Goal: Task Accomplishment & Management: Complete application form

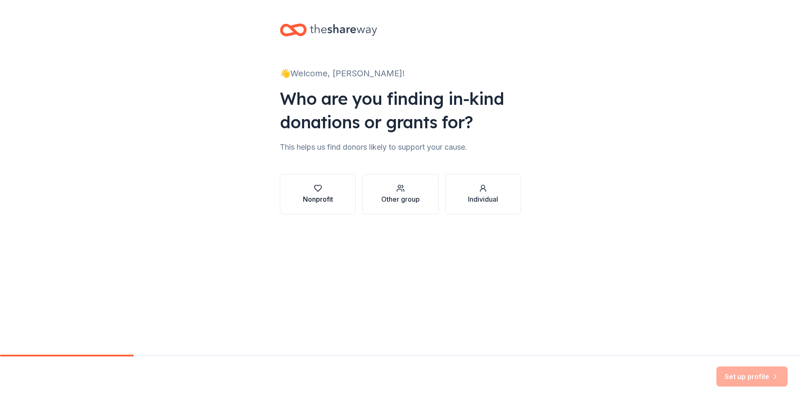
click at [314, 188] on icon "button" at bounding box center [317, 188] width 7 height 6
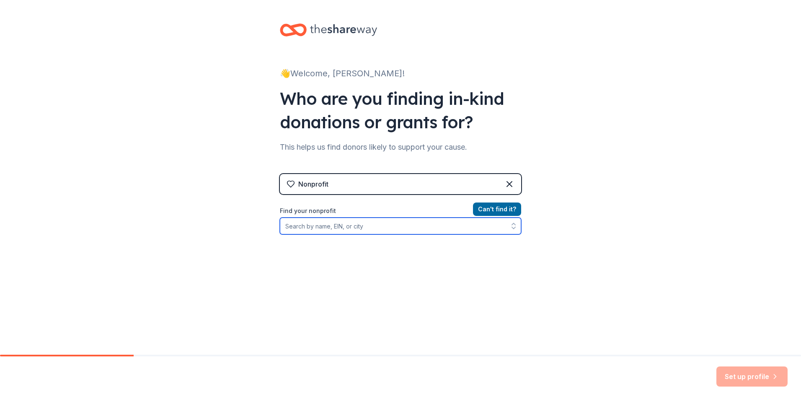
click at [335, 226] on input "Find your nonprofit" at bounding box center [400, 226] width 241 height 17
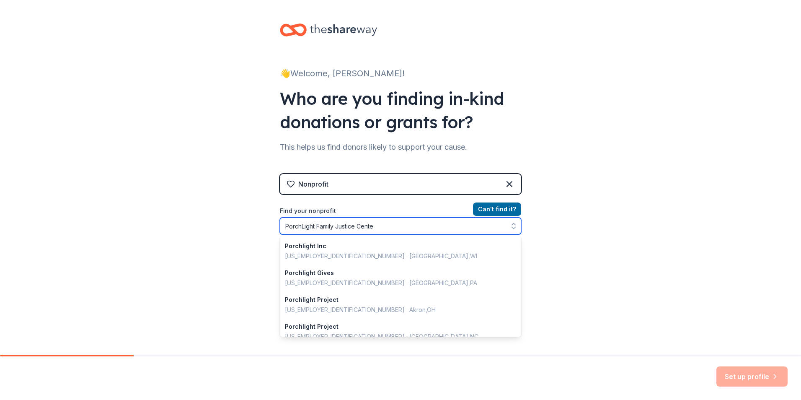
type input "PorchLight Family Justice Center"
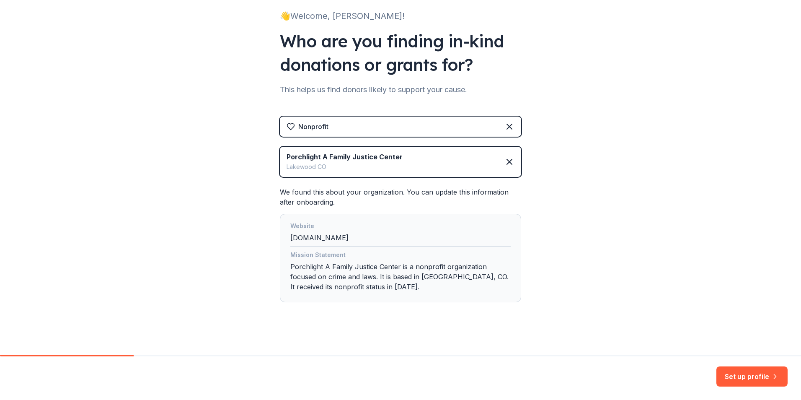
scroll to position [62, 0]
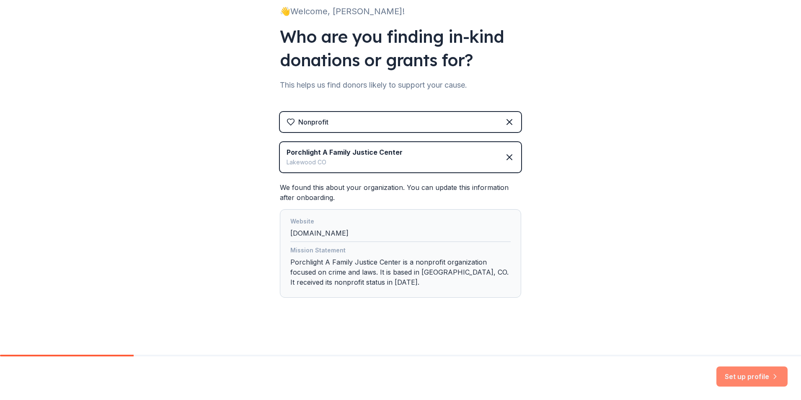
click at [772, 378] on icon "button" at bounding box center [775, 376] width 8 height 8
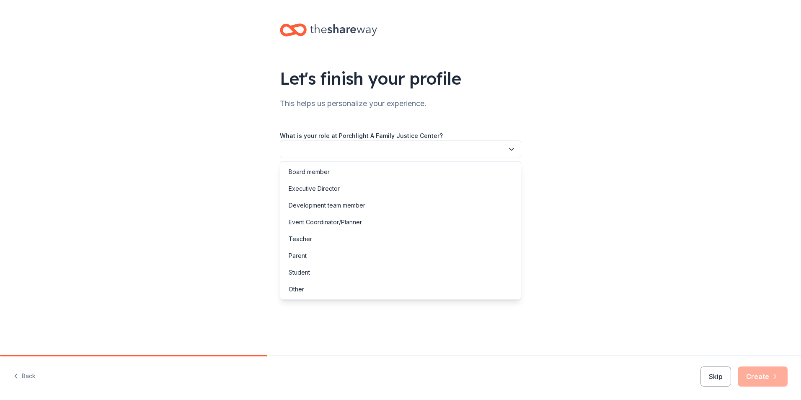
click at [513, 148] on icon "button" at bounding box center [512, 149] width 8 height 8
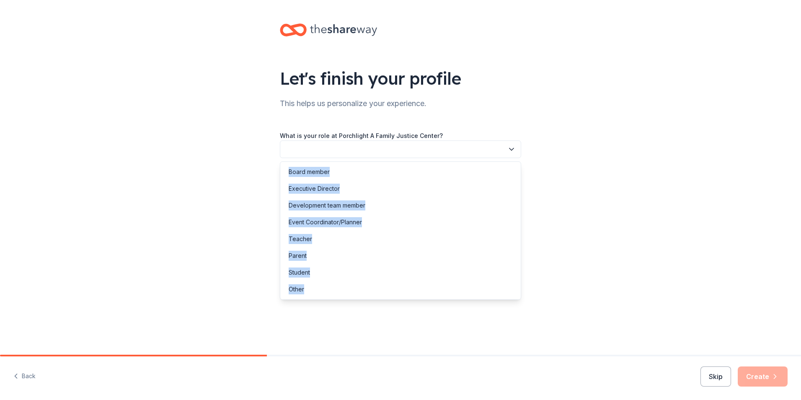
drag, startPoint x: 304, startPoint y: 287, endPoint x: 374, endPoint y: 311, distance: 74.2
click at [374, 311] on body "Let's finish your profile This helps us personalize your experience. What is yo…" at bounding box center [400, 200] width 801 height 400
click at [300, 288] on div "Other" at bounding box center [297, 289] width 16 height 10
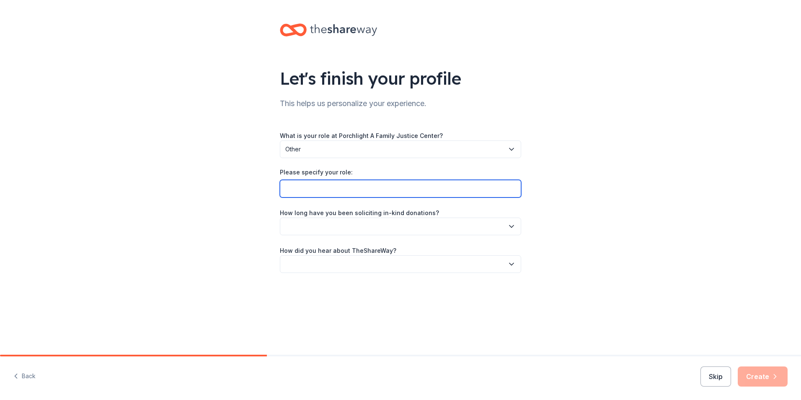
click at [454, 187] on input "Please specify your role:" at bounding box center [400, 189] width 241 height 18
type input "executive assistant"
click at [514, 227] on icon "button" at bounding box center [512, 226] width 8 height 8
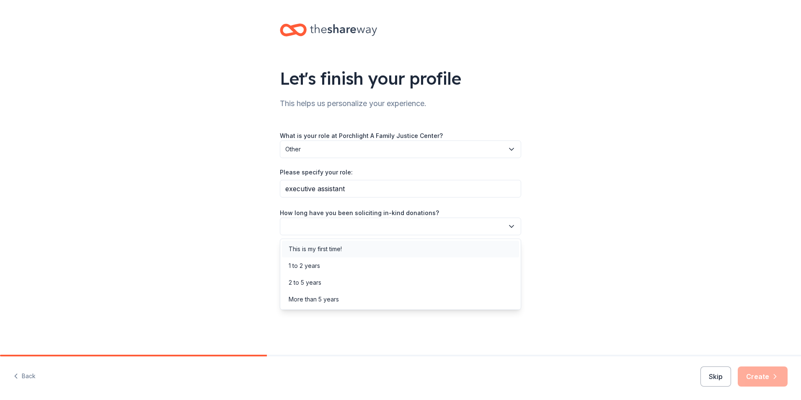
click at [369, 245] on div "This is my first time!" at bounding box center [400, 249] width 237 height 17
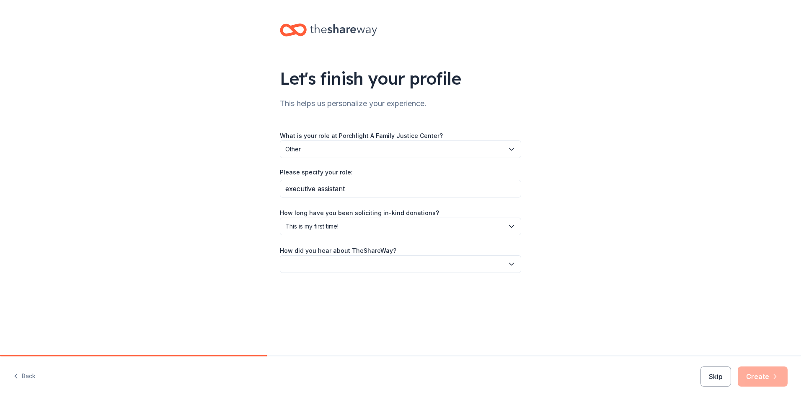
click at [511, 262] on icon "button" at bounding box center [512, 264] width 8 height 8
click at [332, 301] on div "Online search" at bounding box center [400, 303] width 237 height 17
click at [760, 373] on button "Create" at bounding box center [763, 376] width 50 height 20
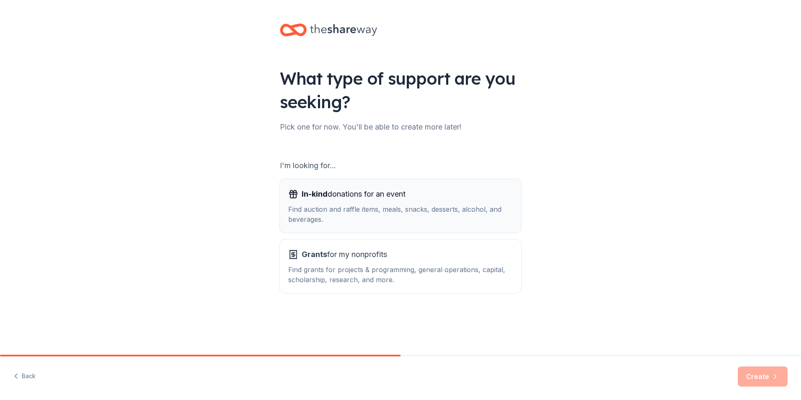
click at [342, 196] on span "In-kind donations for an event" at bounding box center [354, 193] width 104 height 13
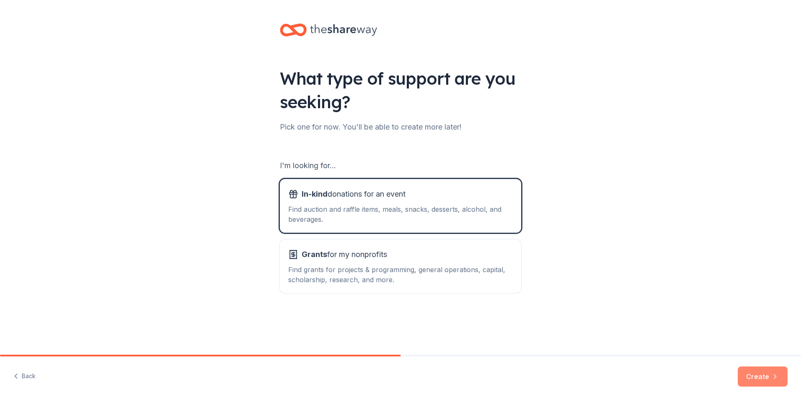
click at [749, 375] on button "Create" at bounding box center [763, 376] width 50 height 20
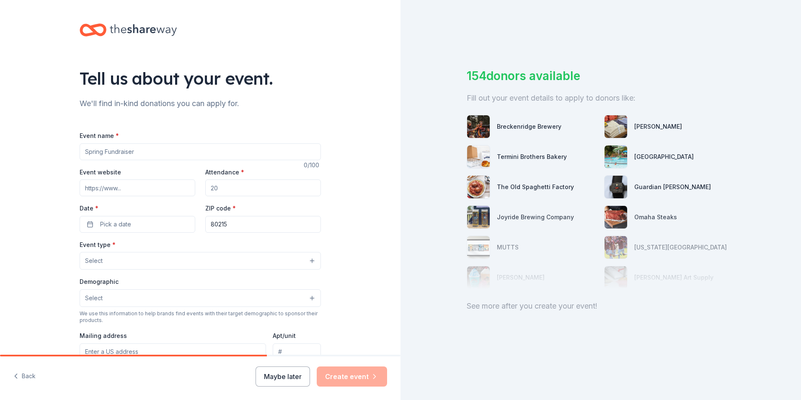
click at [146, 150] on input "Event name *" at bounding box center [200, 151] width 241 height 17
type input "2025 Be the Light Benefit"
click at [144, 189] on input "Event website" at bounding box center [138, 187] width 116 height 17
click at [133, 188] on input "Event website" at bounding box center [138, 187] width 116 height 17
paste input "[URL][DOMAIN_NAME]"
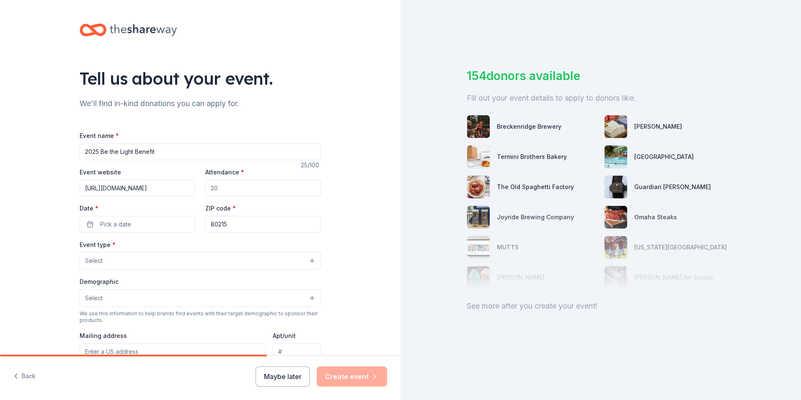
scroll to position [0, 6]
type input "[URL][DOMAIN_NAME]"
drag, startPoint x: 226, startPoint y: 187, endPoint x: 205, endPoint y: 189, distance: 20.7
click at [205, 189] on input "Attendance *" at bounding box center [263, 187] width 116 height 17
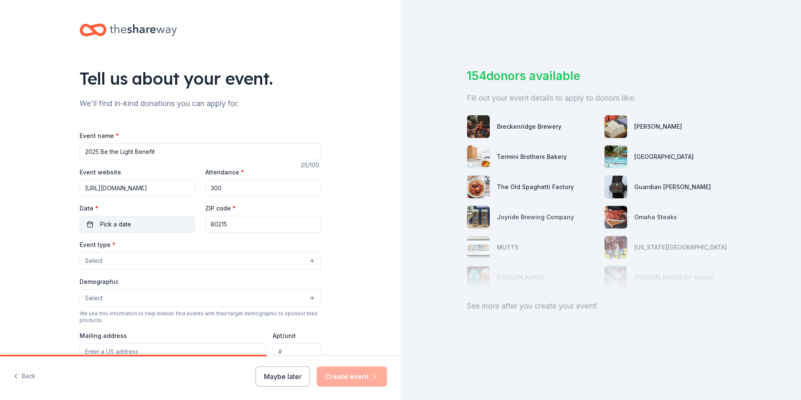
type input "300"
click at [141, 224] on button "Pick a date" at bounding box center [138, 224] width 116 height 17
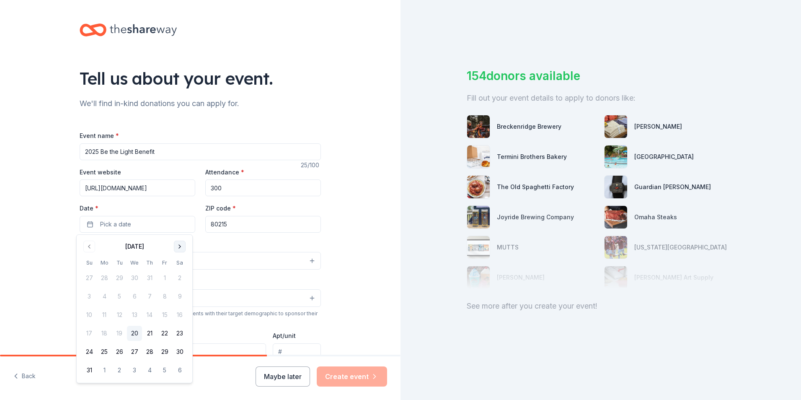
click at [179, 247] on button "Go to next month" at bounding box center [180, 247] width 12 height 12
click at [151, 317] on button "18" at bounding box center [149, 314] width 15 height 15
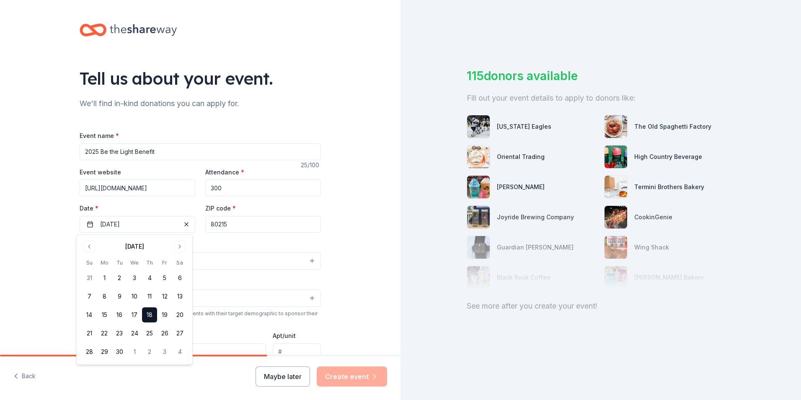
click at [251, 223] on input "80215" at bounding box center [263, 224] width 116 height 17
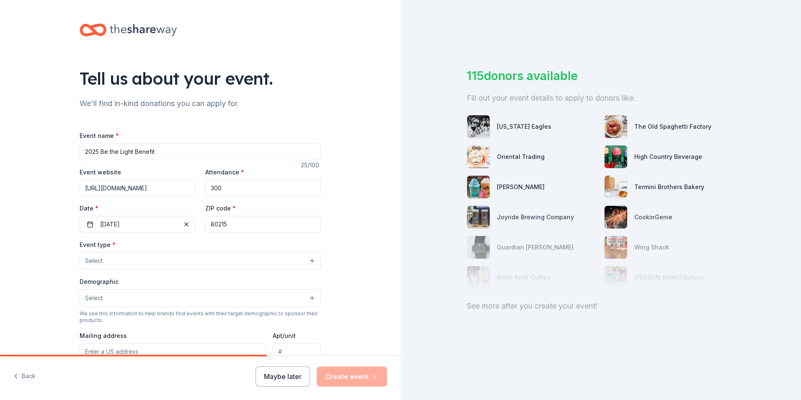
click at [343, 204] on div "Tell us about your event. We'll find in-kind donations you can apply for. Event…" at bounding box center [200, 279] width 401 height 558
click at [308, 259] on button "Select" at bounding box center [200, 261] width 241 height 18
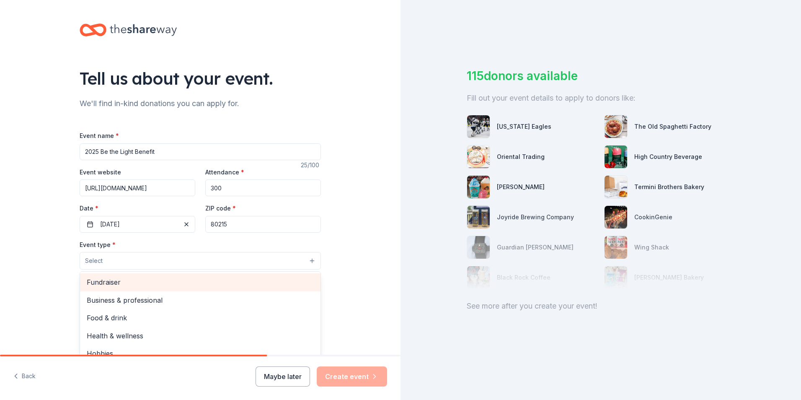
click at [111, 280] on span "Fundraiser" at bounding box center [200, 282] width 227 height 11
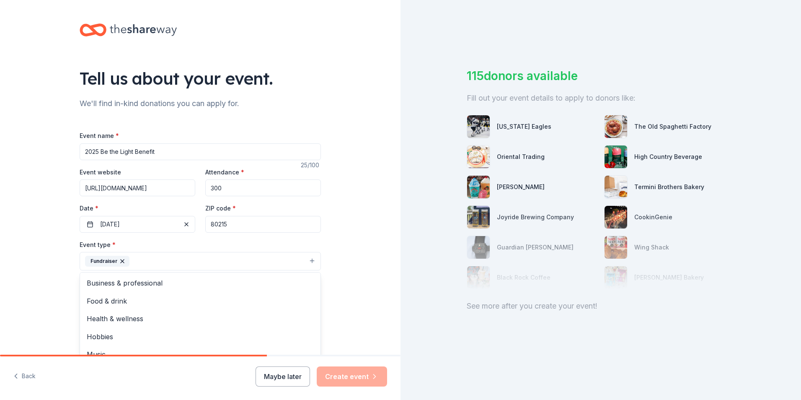
click at [350, 289] on div "Tell us about your event. We'll find in-kind donations you can apply for. Event…" at bounding box center [200, 279] width 401 height 559
click at [308, 299] on button "Select" at bounding box center [200, 299] width 241 height 18
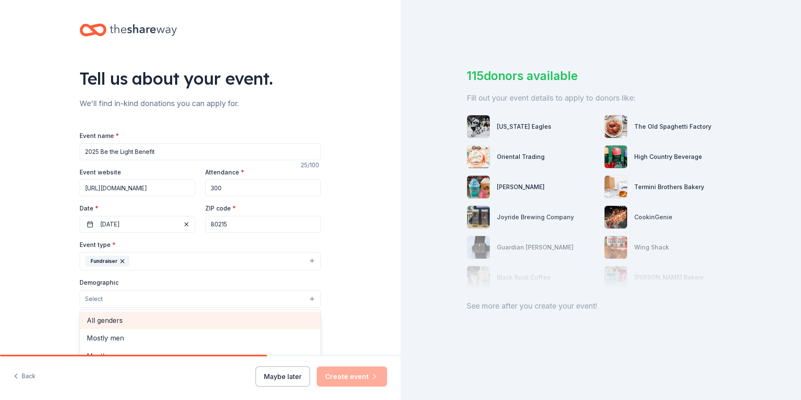
click at [117, 322] on span "All genders" at bounding box center [200, 320] width 227 height 11
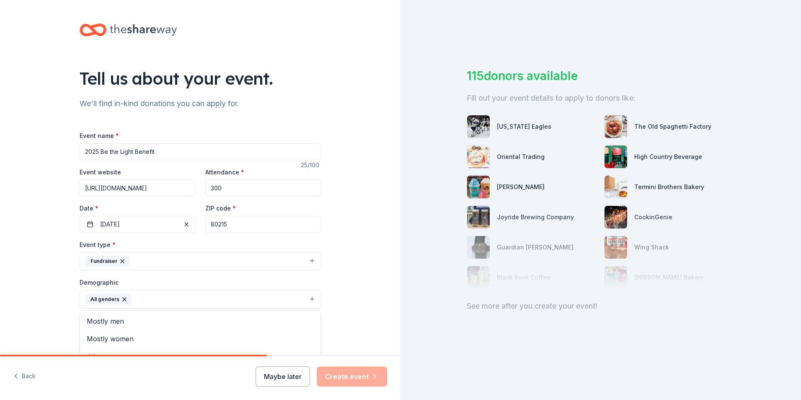
click at [374, 338] on div "Tell us about your event. We'll find in-kind donations you can apply for. Event…" at bounding box center [200, 280] width 401 height 560
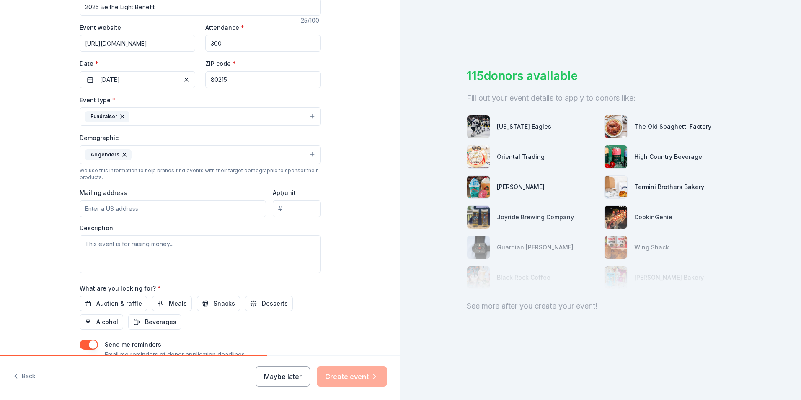
scroll to position [147, 0]
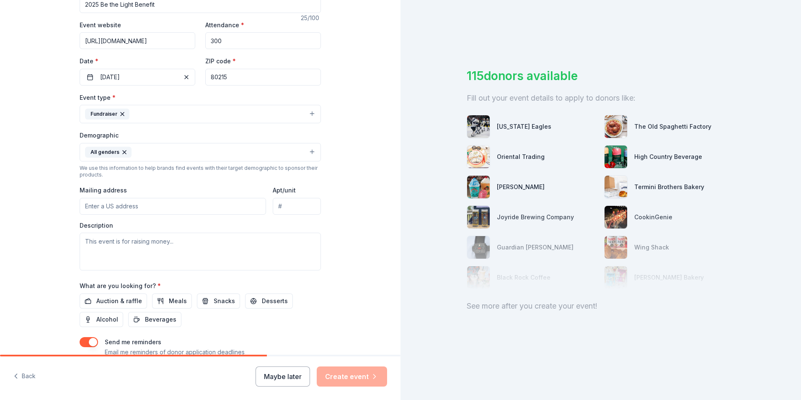
click at [143, 208] on input "Mailing address" at bounding box center [173, 206] width 187 height 17
type input "[STREET_ADDRESS]"
type input "Suite 200"
click at [90, 241] on textarea at bounding box center [200, 252] width 241 height 38
paste textarea "PorchLight’s 4th Annual Be the Light Benefit will take place [DATE][DATE] at th…"
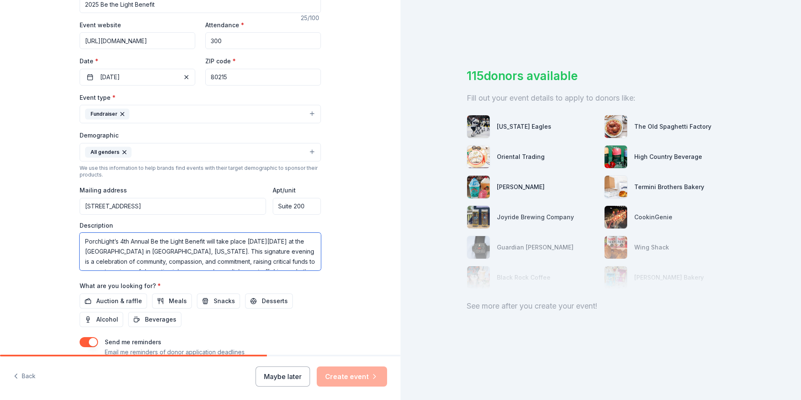
scroll to position [96, 0]
type textarea "PorchLight’s 4th Annual Be the Light Benefit will take place [DATE][DATE] at th…"
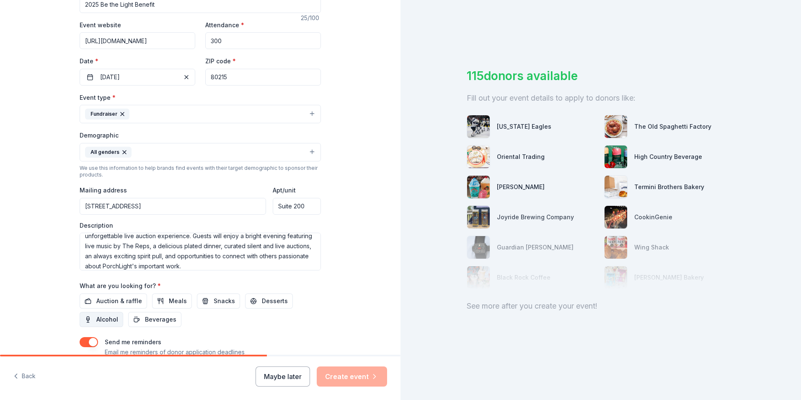
click at [96, 319] on span "Alcohol" at bounding box center [107, 319] width 22 height 10
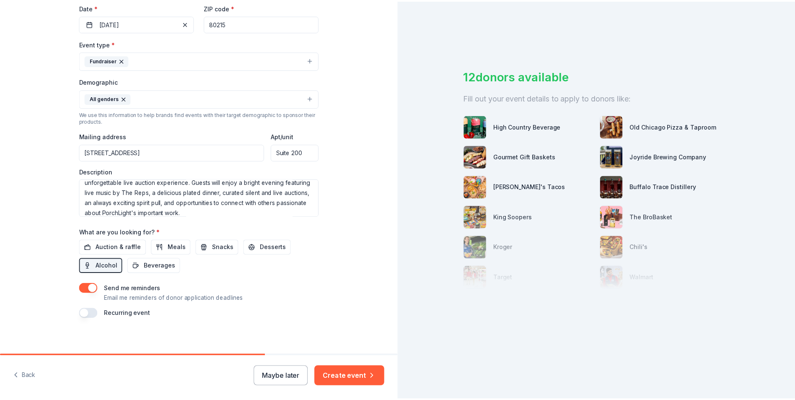
scroll to position [205, 0]
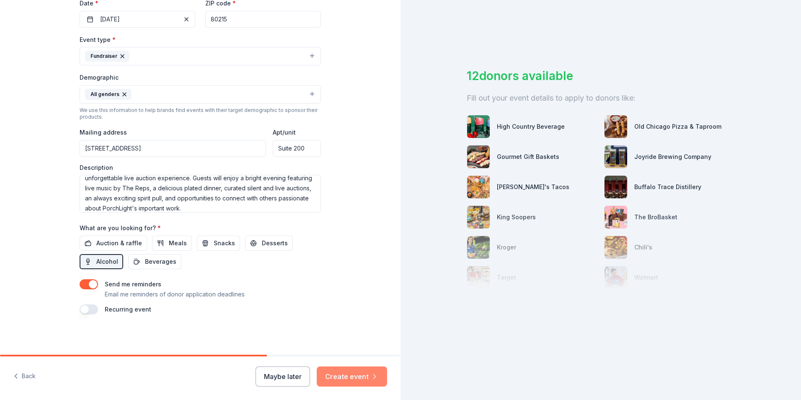
click at [353, 377] on button "Create event" at bounding box center [352, 376] width 70 height 20
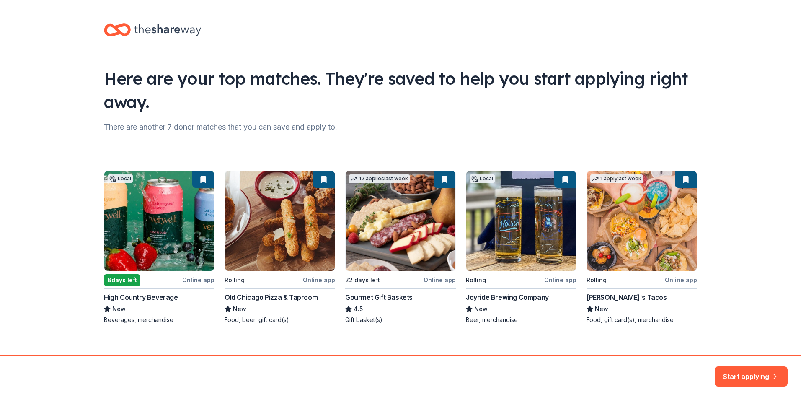
click at [555, 278] on div "Local 8 days left Online app High Country Beverage New Beverages, merchandise R…" at bounding box center [401, 247] width 594 height 153
click at [734, 378] on button "Start applying" at bounding box center [751, 372] width 73 height 20
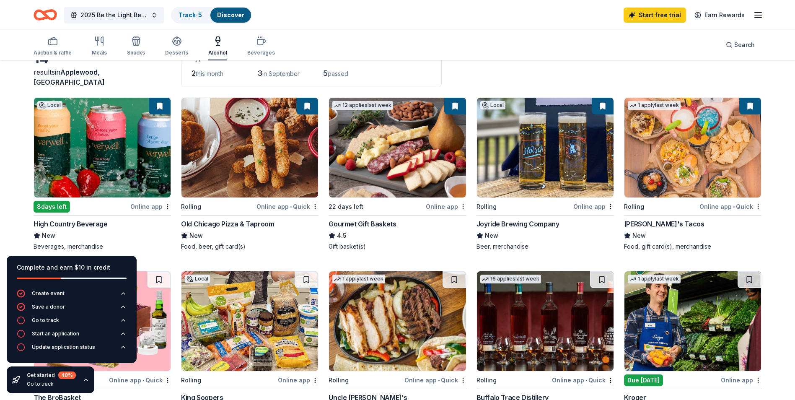
scroll to position [56, 0]
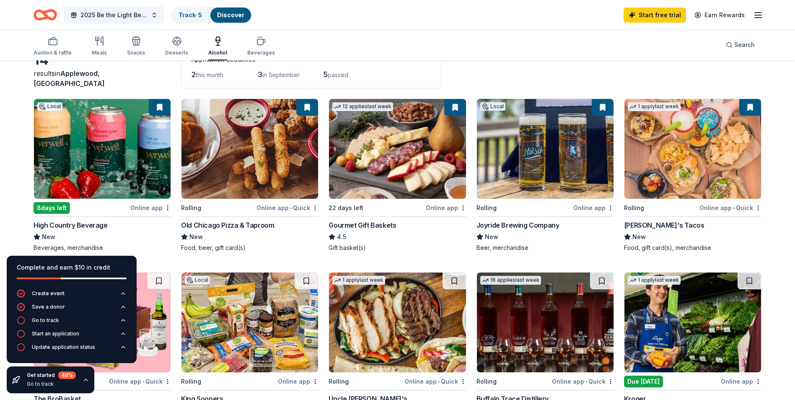
click at [594, 205] on div "Online app" at bounding box center [593, 207] width 41 height 10
click at [759, 16] on icon "button" at bounding box center [758, 15] width 10 height 10
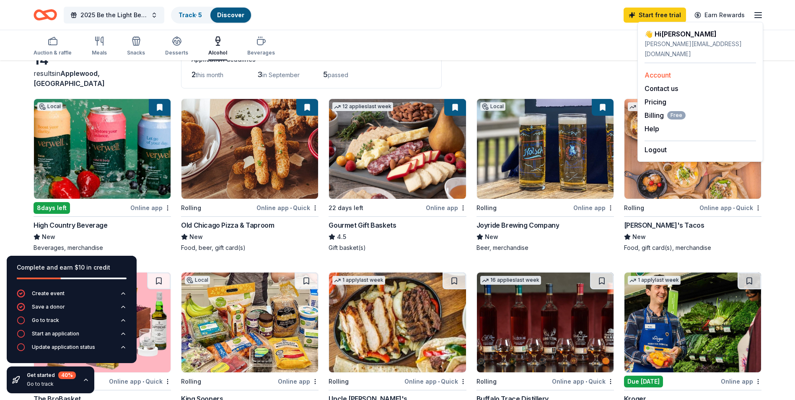
click at [661, 71] on link "Account" at bounding box center [658, 75] width 26 height 8
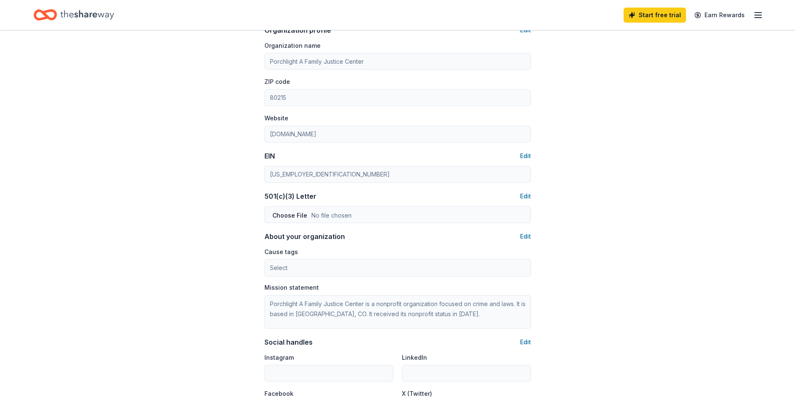
scroll to position [296, 0]
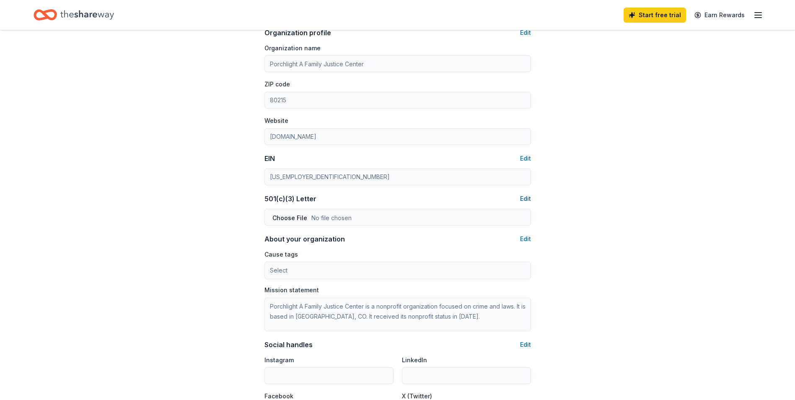
click at [526, 199] on button "Edit" at bounding box center [525, 199] width 11 height 10
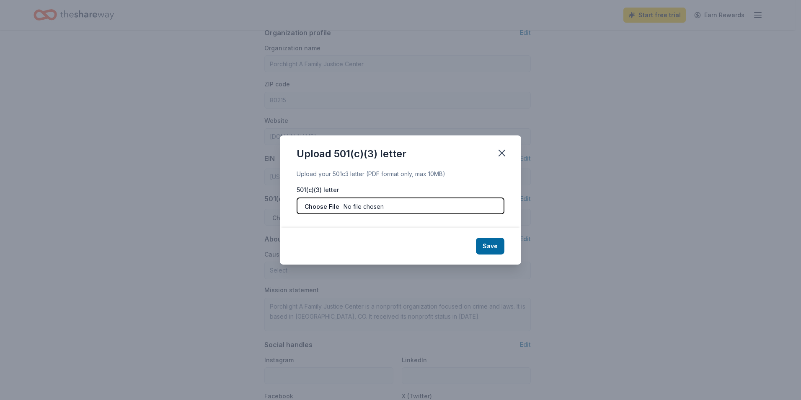
click at [314, 205] on input "file" at bounding box center [401, 205] width 208 height 17
click at [503, 152] on icon "button" at bounding box center [502, 153] width 6 height 6
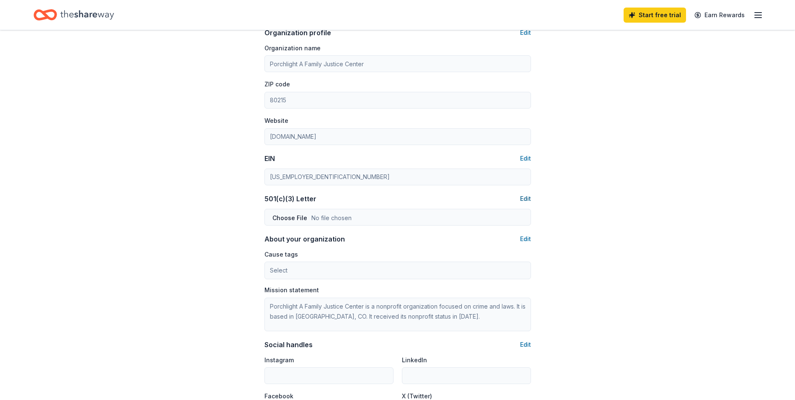
click at [528, 199] on button "Edit" at bounding box center [525, 199] width 11 height 10
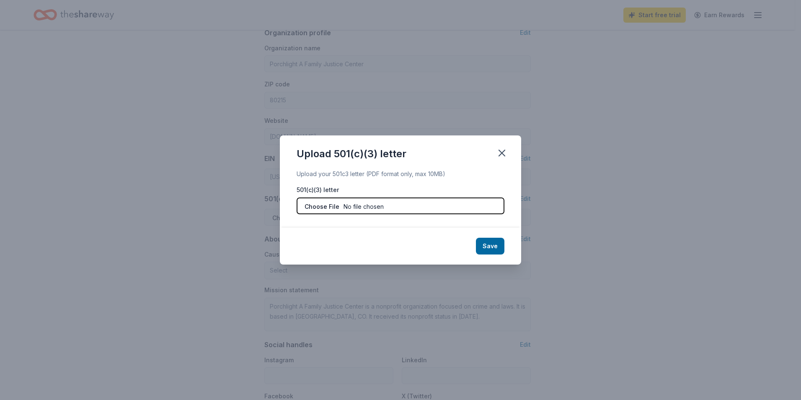
click at [396, 205] on input "file" at bounding box center [401, 205] width 208 height 17
type input "C:\fakepath\501c3.pdf"
click at [491, 249] on button "Save" at bounding box center [490, 246] width 29 height 17
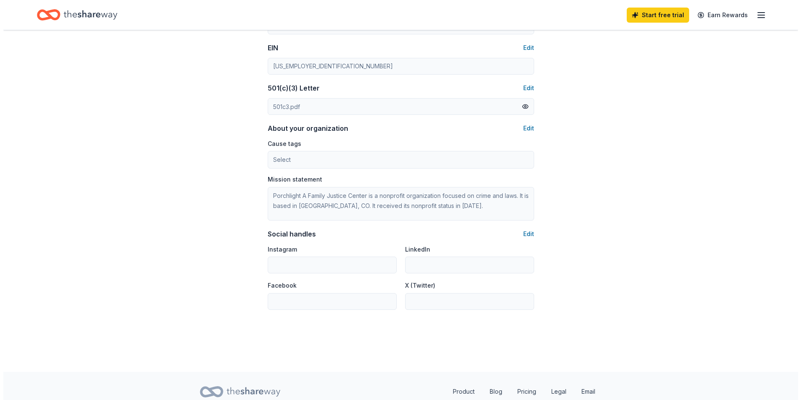
scroll to position [410, 0]
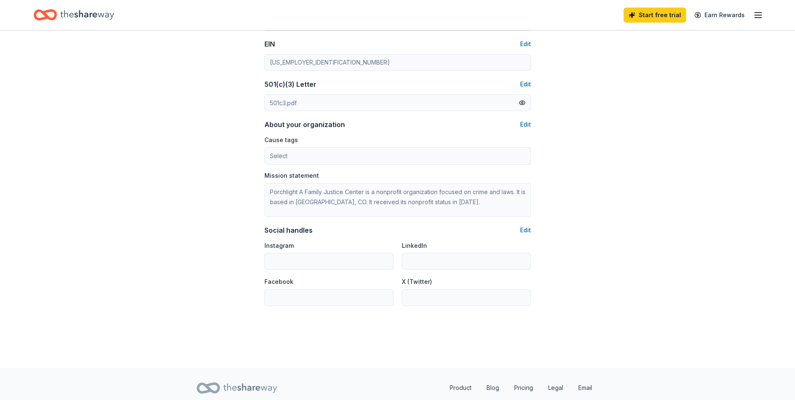
click at [347, 101] on div "501c3.pdf" at bounding box center [398, 102] width 267 height 17
click at [528, 228] on button "Edit" at bounding box center [525, 230] width 11 height 10
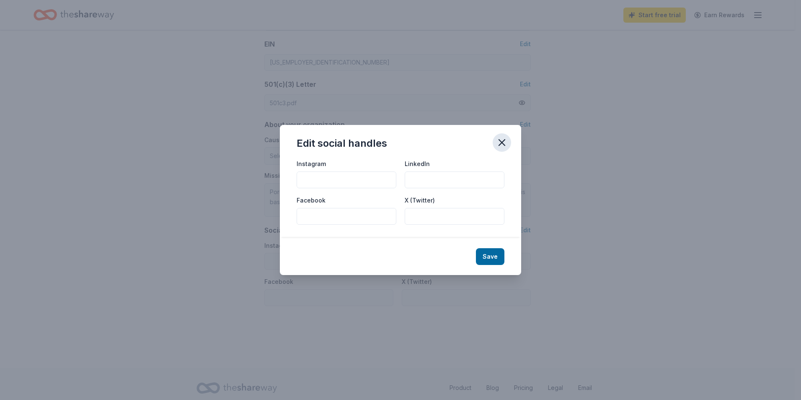
click at [501, 144] on icon "button" at bounding box center [502, 143] width 6 height 6
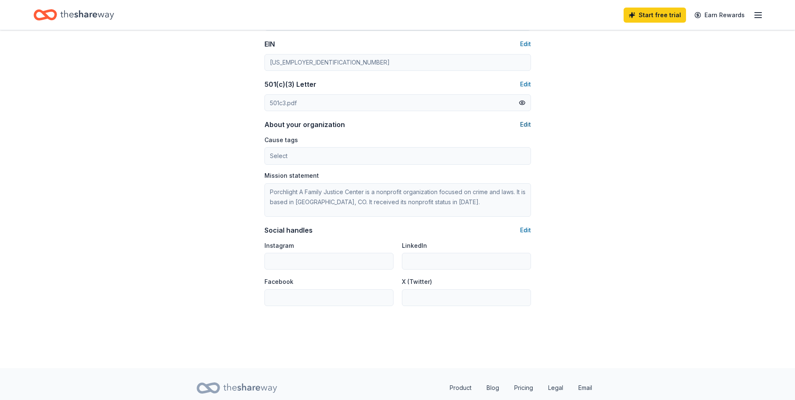
click at [526, 122] on button "Edit" at bounding box center [525, 124] width 11 height 10
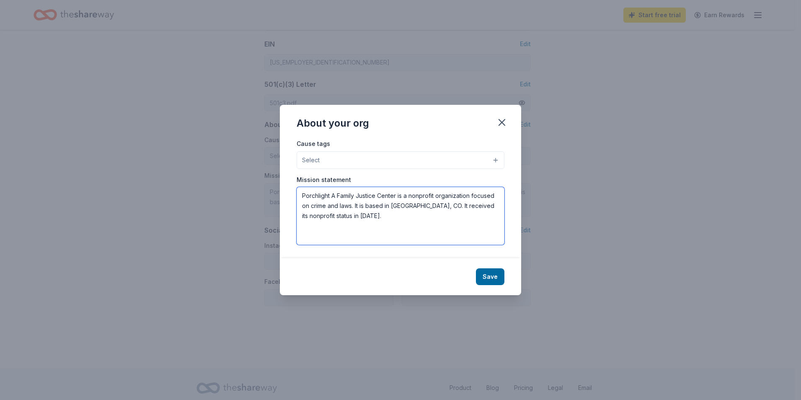
drag, startPoint x: 303, startPoint y: 195, endPoint x: 357, endPoint y: 227, distance: 62.0
click at [356, 226] on textarea "Porchlight A Family Justice Center is a nonprofit organization focused on crime…" at bounding box center [401, 216] width 208 height 58
click at [303, 197] on textarea at bounding box center [401, 216] width 208 height 58
paste textarea "Our mission is to bring together essential services for victims, survivors and …"
click at [308, 231] on textarea "Our mission is to bring together essential services for victims, survivors and …" at bounding box center [401, 216] width 208 height 58
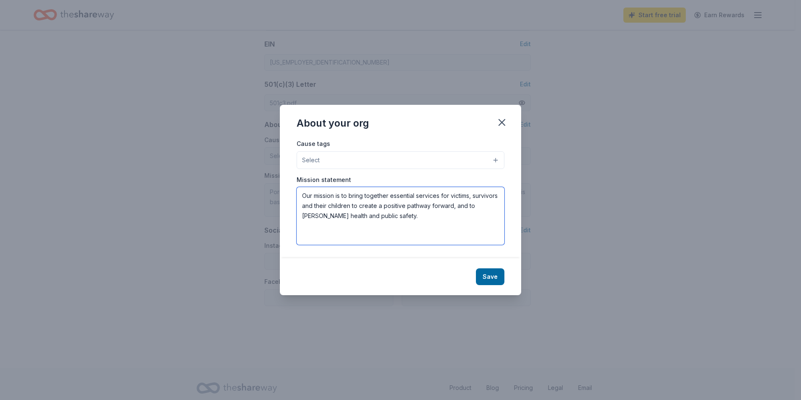
paste textarea "PorchLight is a Family Justice Center (FJC) that provides comprehensive legal, …"
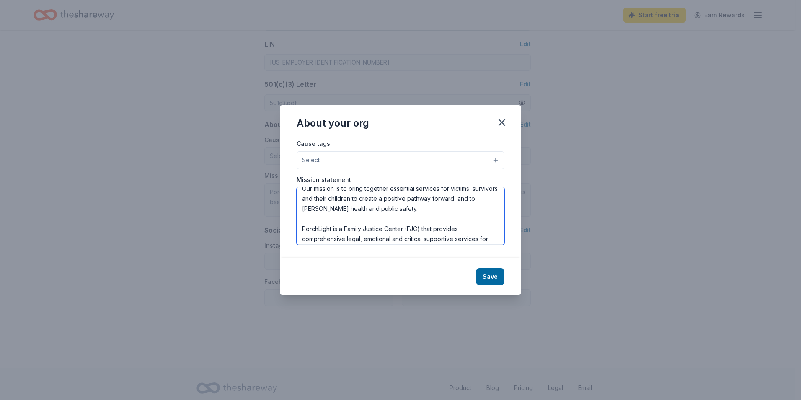
scroll to position [0, 0]
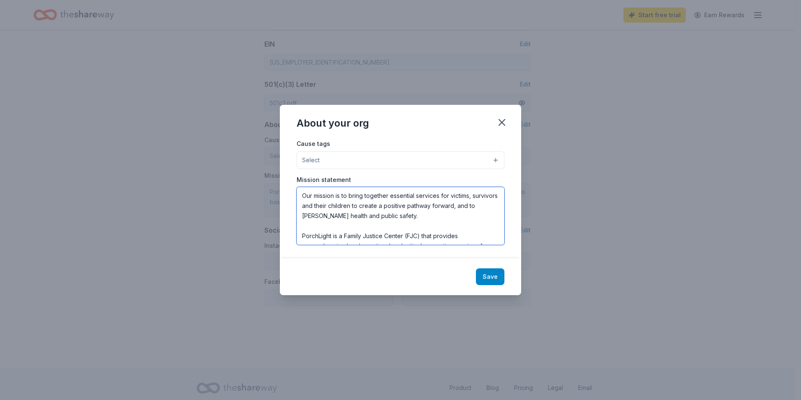
type textarea "Our mission is to bring together essential services for victims, survivors and …"
drag, startPoint x: 493, startPoint y: 277, endPoint x: 578, endPoint y: 262, distance: 85.5
click at [573, 270] on div "About your org Cause tags Select Mission statement Save" at bounding box center [400, 200] width 801 height 400
click at [500, 161] on div "Cause tags Select Animals Art & Culture Children Disaster Relief Education Envi…" at bounding box center [400, 198] width 241 height 120
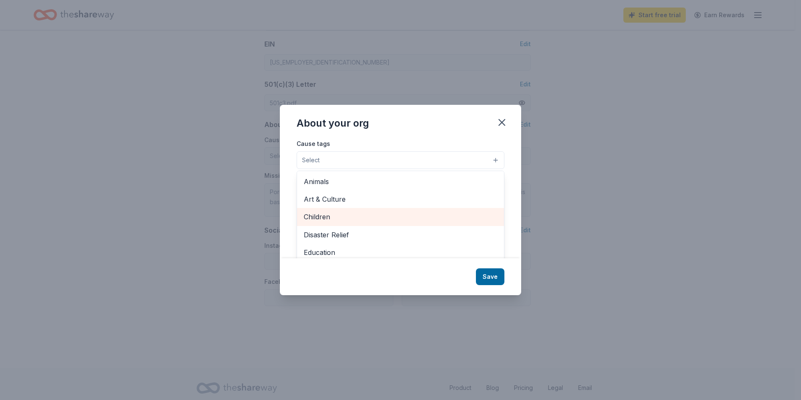
click at [312, 221] on span "Children" at bounding box center [401, 216] width 194 height 11
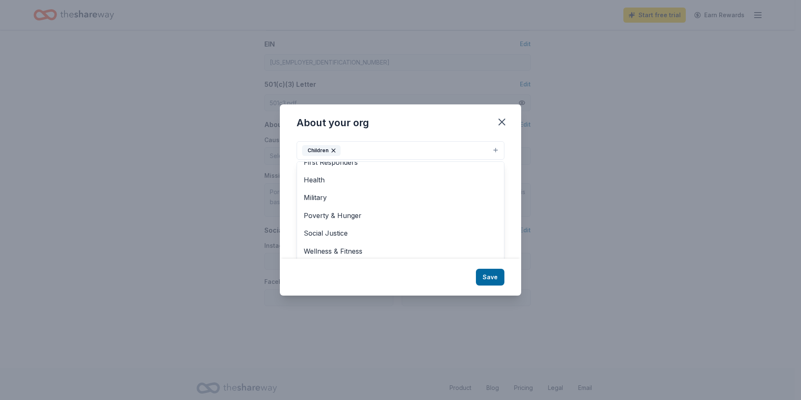
scroll to position [13, 0]
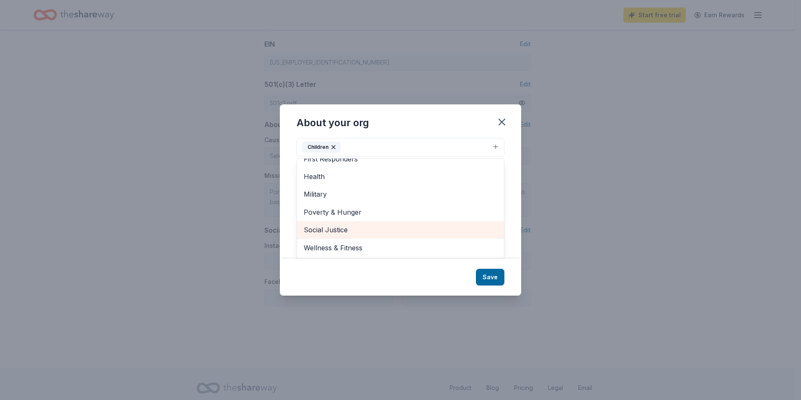
click at [325, 228] on span "Social Justice" at bounding box center [401, 229] width 194 height 11
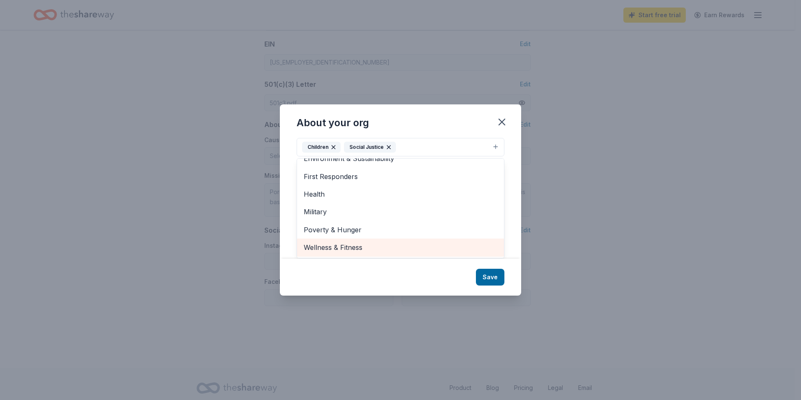
click at [326, 244] on span "Wellness & Fitness" at bounding box center [401, 247] width 194 height 11
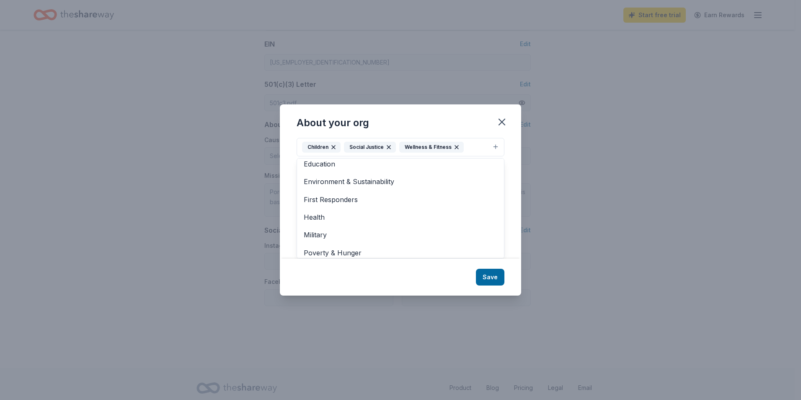
scroll to position [63, 0]
click at [488, 279] on div "About your org Cause tags Children Social Justice Wellness & Fitness Animals Ar…" at bounding box center [400, 199] width 241 height 191
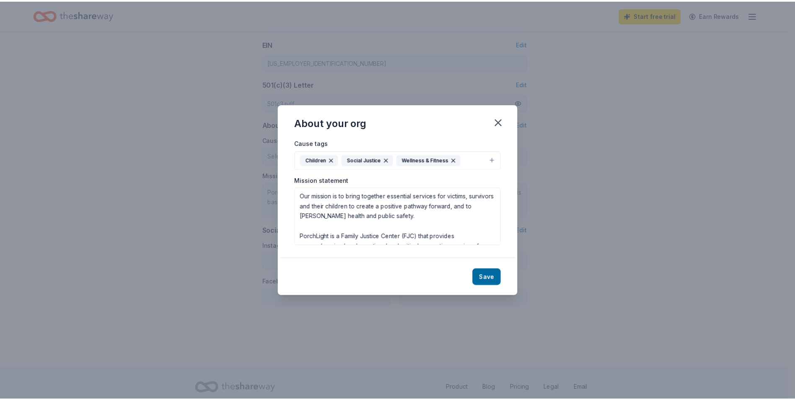
scroll to position [0, 0]
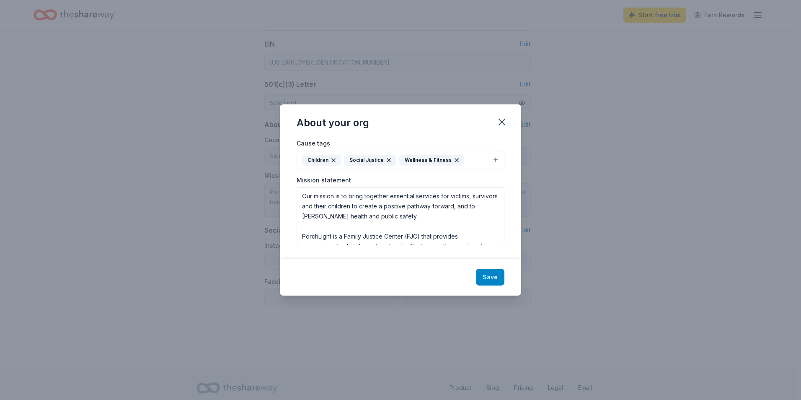
click at [491, 274] on button "Save" at bounding box center [490, 277] width 29 height 17
type textarea "Our mission is to bring together essential services for victims, survivors and …"
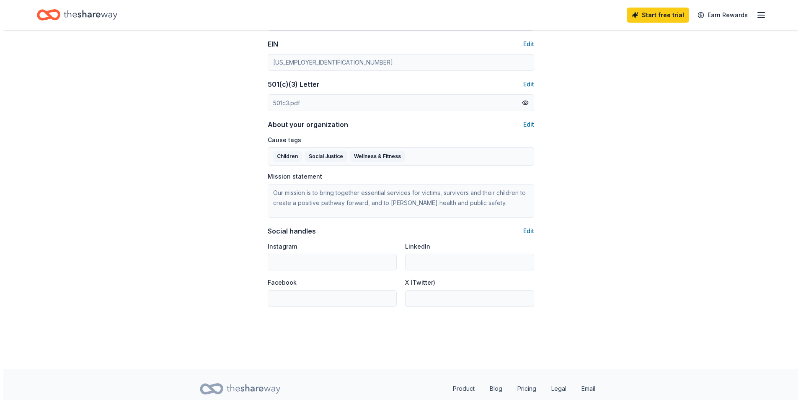
scroll to position [440, 0]
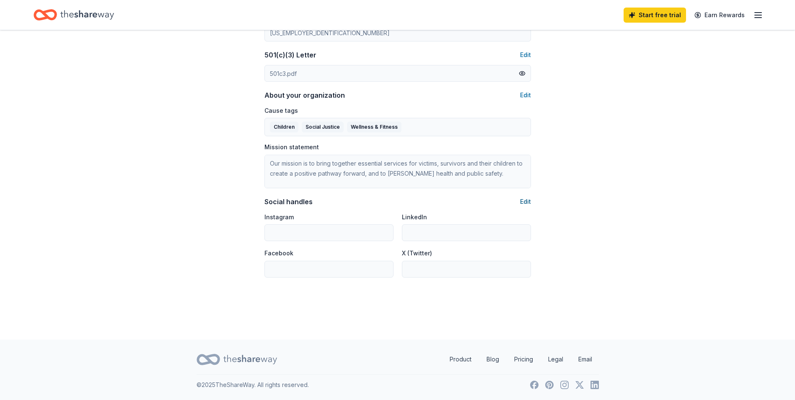
click at [527, 203] on button "Edit" at bounding box center [525, 202] width 11 height 10
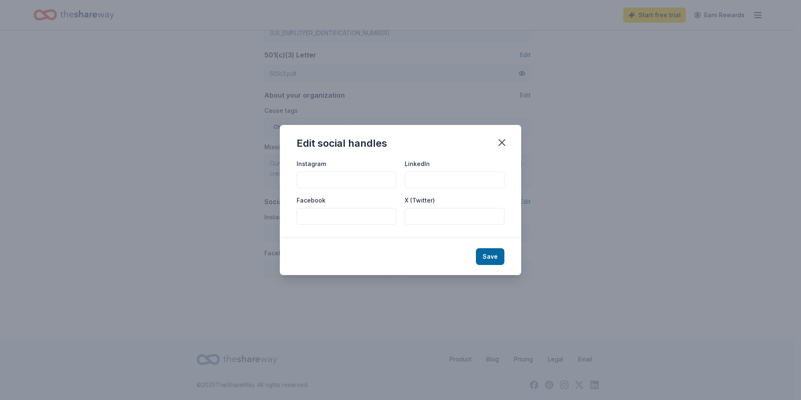
click at [345, 182] on input "Instagram" at bounding box center [347, 179] width 100 height 17
click at [312, 177] on input "Instagram" at bounding box center [347, 179] width 100 height 17
type input "[URL][DOMAIN_NAME]"
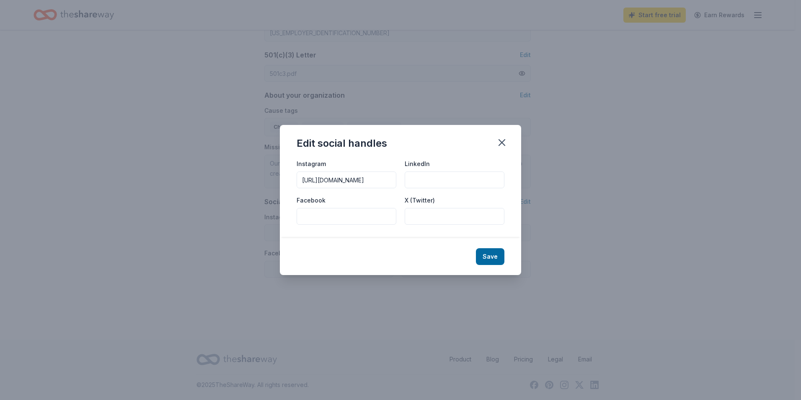
click at [425, 180] on input "LinkedIn" at bounding box center [455, 179] width 100 height 17
type input "[URL][DOMAIN_NAME]"
click at [421, 214] on input "X (Twitter)" at bounding box center [455, 216] width 100 height 17
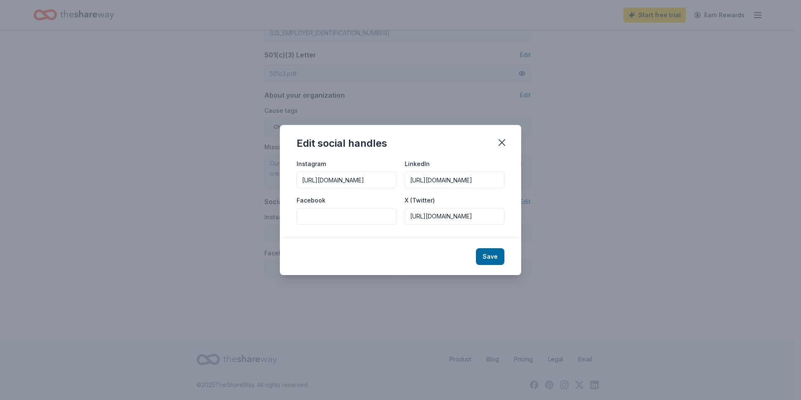
type input "[URL][DOMAIN_NAME]"
click at [348, 213] on input "Facebook" at bounding box center [347, 216] width 100 height 17
type input "[URL][DOMAIN_NAME]"
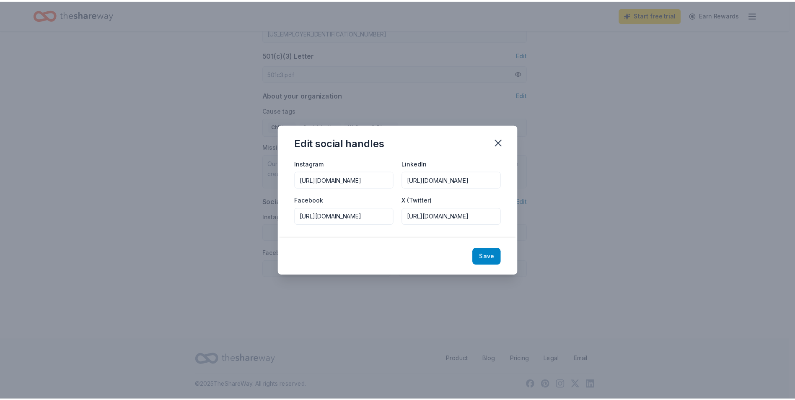
scroll to position [0, 0]
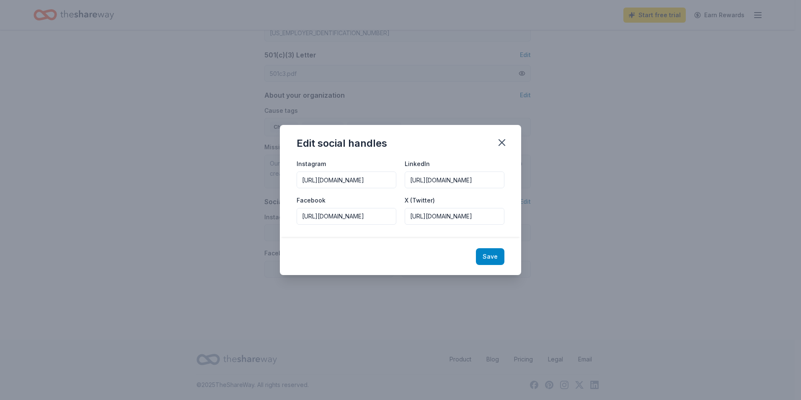
click at [487, 252] on button "Save" at bounding box center [490, 256] width 29 height 17
type input "[URL][DOMAIN_NAME]"
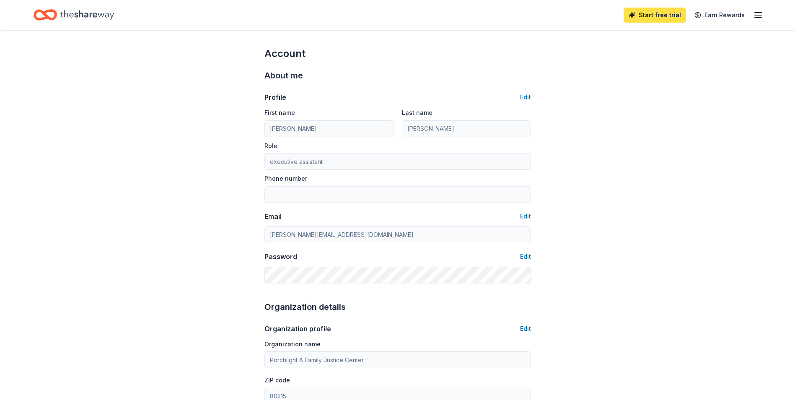
click at [635, 20] on link "Start free trial" at bounding box center [655, 15] width 62 height 15
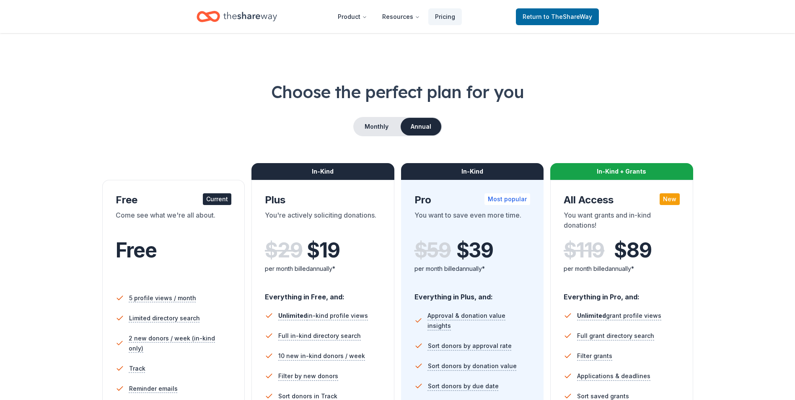
click at [653, 14] on header "Product Resources Pricing Return to TheShareWay" at bounding box center [397, 16] width 795 height 33
click at [569, 16] on span "to TheShareWay" at bounding box center [568, 16] width 49 height 7
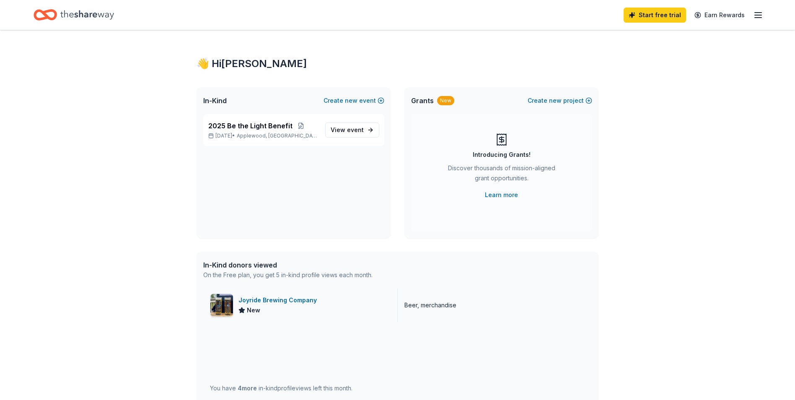
click at [283, 302] on div "Joyride Brewing Company" at bounding box center [280, 300] width 82 height 10
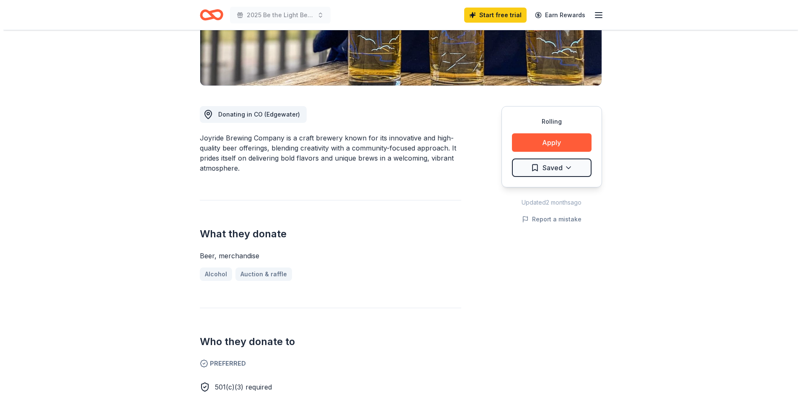
scroll to position [175, 0]
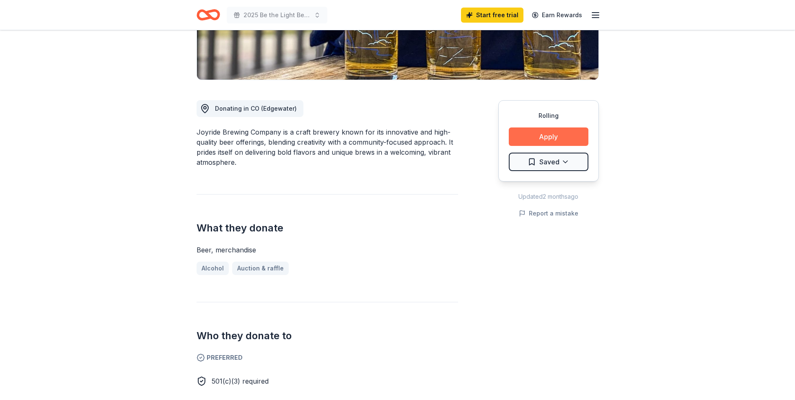
click at [547, 138] on button "Apply" at bounding box center [549, 136] width 80 height 18
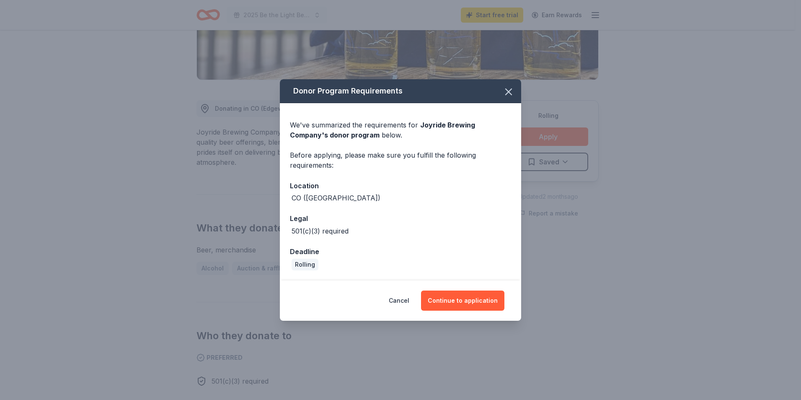
drag, startPoint x: 509, startPoint y: 91, endPoint x: 503, endPoint y: 142, distance: 51.1
click at [503, 140] on div "Donor Program Requirements We've summarized the requirements for Joyride Brewin…" at bounding box center [400, 179] width 241 height 201
click at [472, 298] on button "Continue to application" at bounding box center [462, 301] width 83 height 20
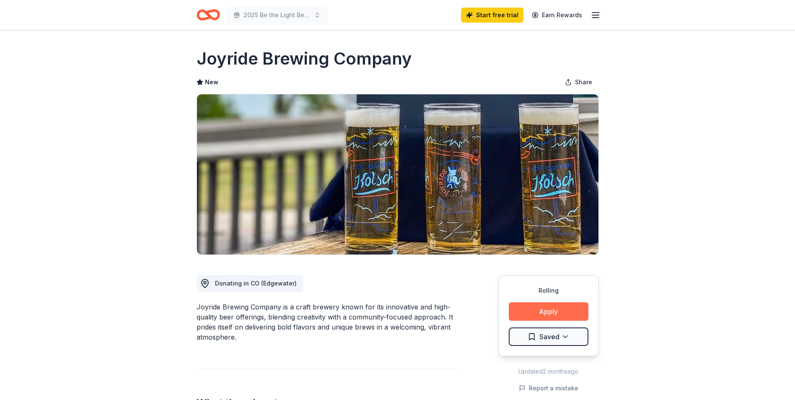
click at [558, 306] on button "Apply" at bounding box center [549, 311] width 80 height 18
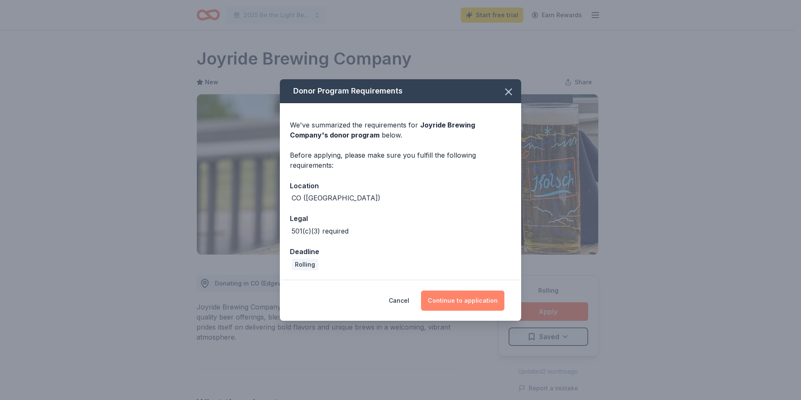
click at [487, 304] on button "Continue to application" at bounding box center [462, 301] width 83 height 20
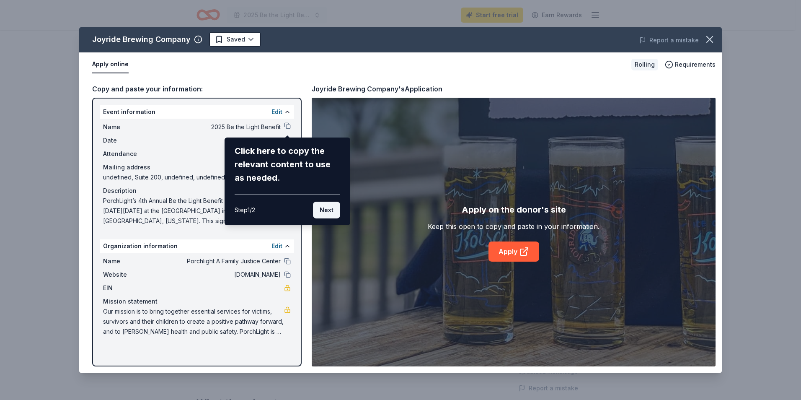
click at [326, 213] on button "Next" at bounding box center [326, 210] width 27 height 17
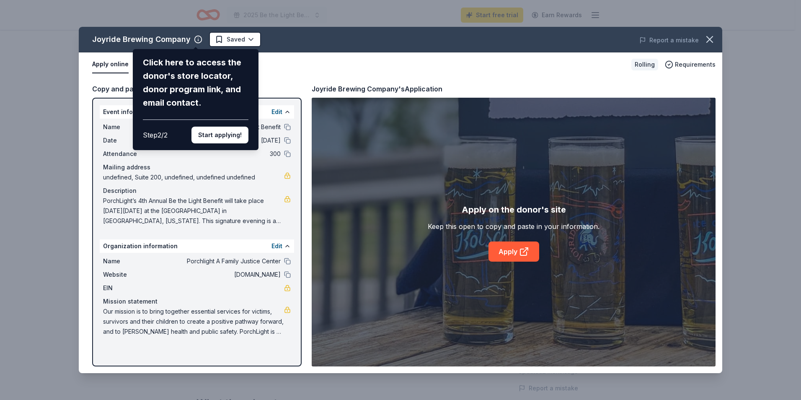
click at [510, 251] on div "Joyride Brewing Company Click here to access the donor's store locator, donor p…" at bounding box center [401, 200] width 644 height 346
click at [520, 252] on div "Joyride Brewing Company Click here to access the donor's store locator, donor p…" at bounding box center [401, 200] width 644 height 346
